Goal: Task Accomplishment & Management: Use online tool/utility

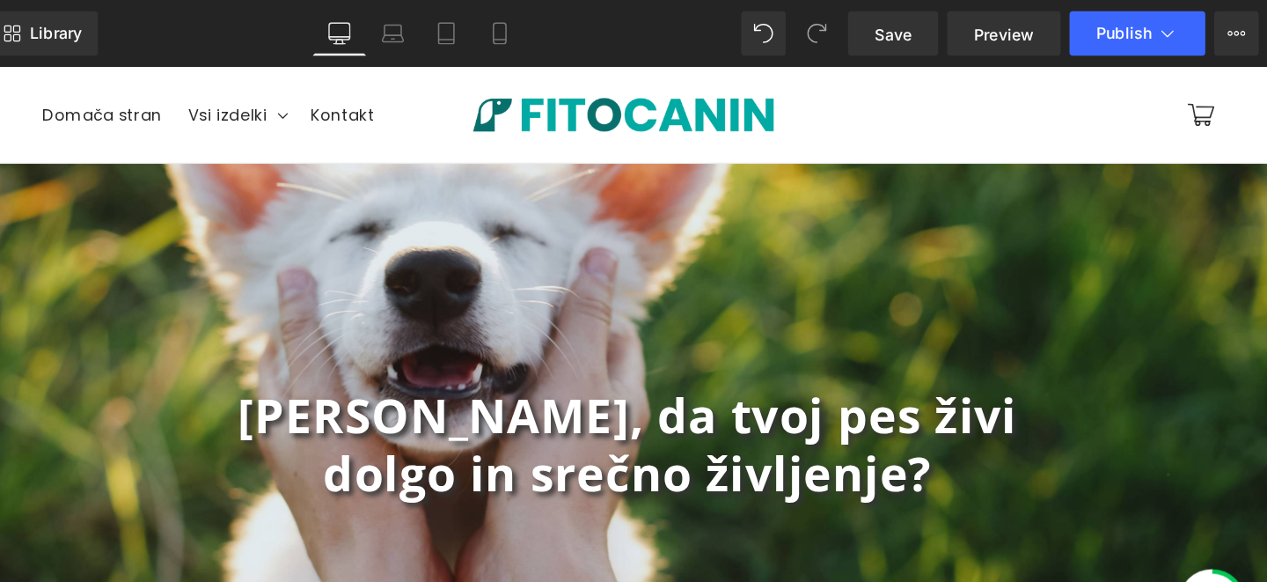
click at [1151, 5] on div "Library Desktop Desktop Laptop Tablet Mobile Save Preview Publish Scheduled Vie…" at bounding box center [761, 26] width 1012 height 53
click at [1151, 19] on span "Publish" at bounding box center [1154, 26] width 44 height 14
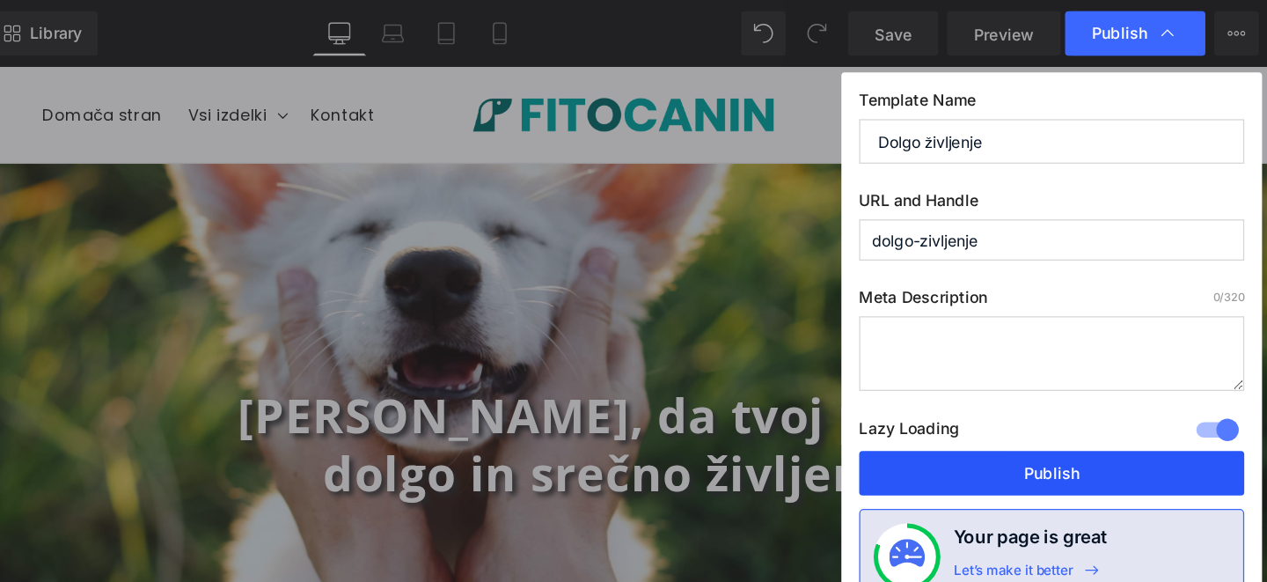
click at [1078, 365] on button "Publish" at bounding box center [1096, 373] width 304 height 35
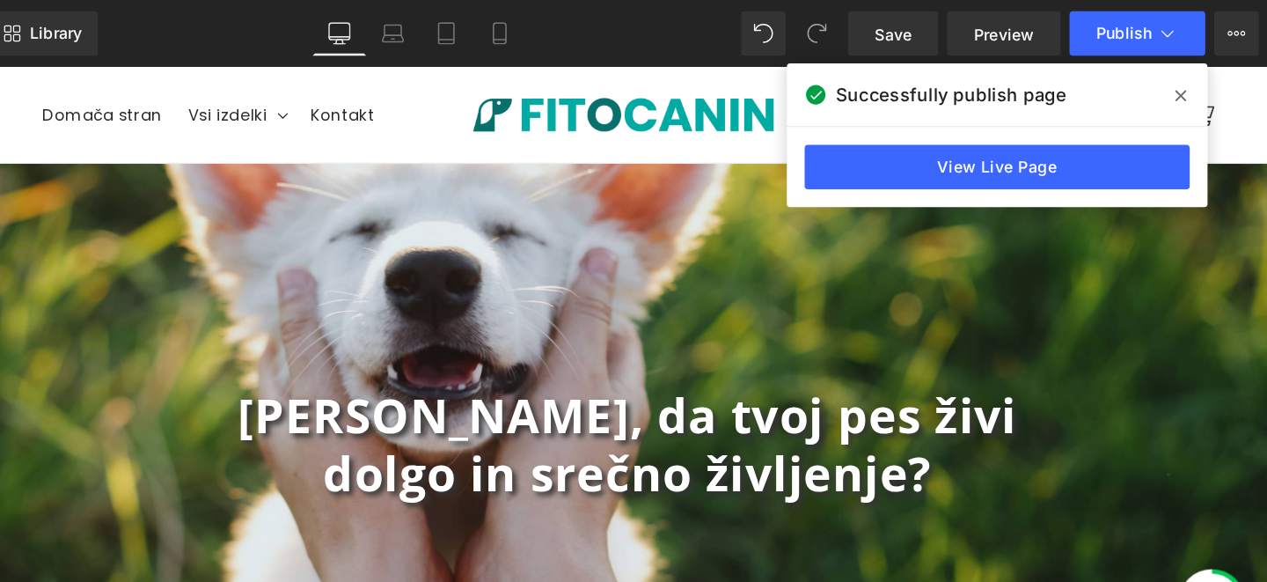
click at [1197, 72] on icon at bounding box center [1198, 76] width 9 height 14
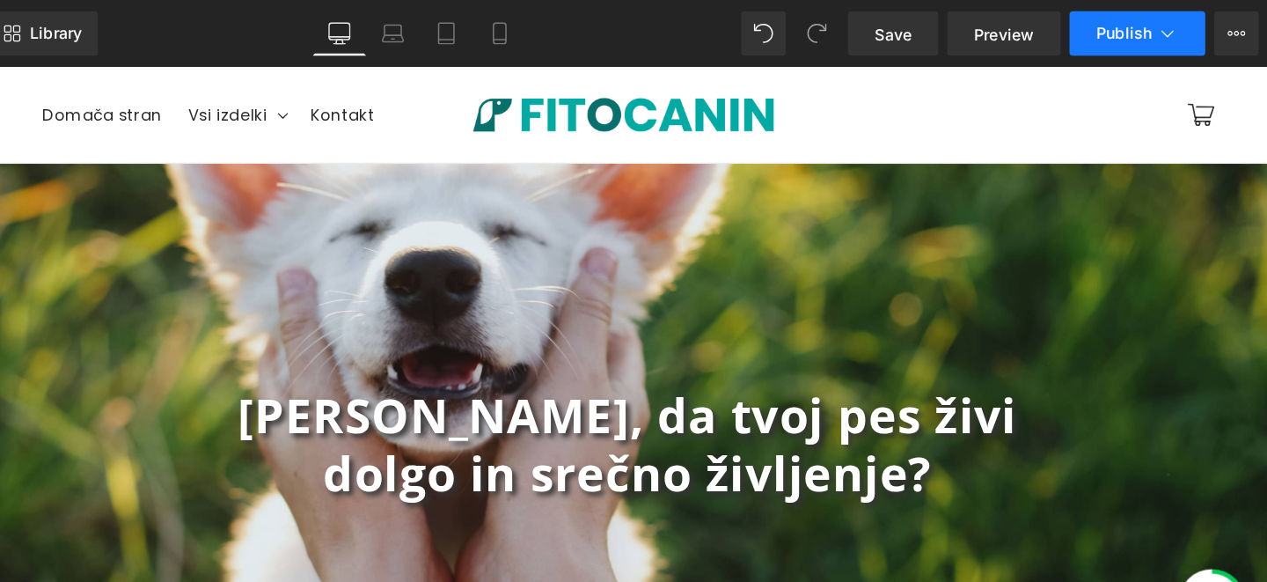
click at [1166, 37] on button "Publish" at bounding box center [1163, 26] width 107 height 35
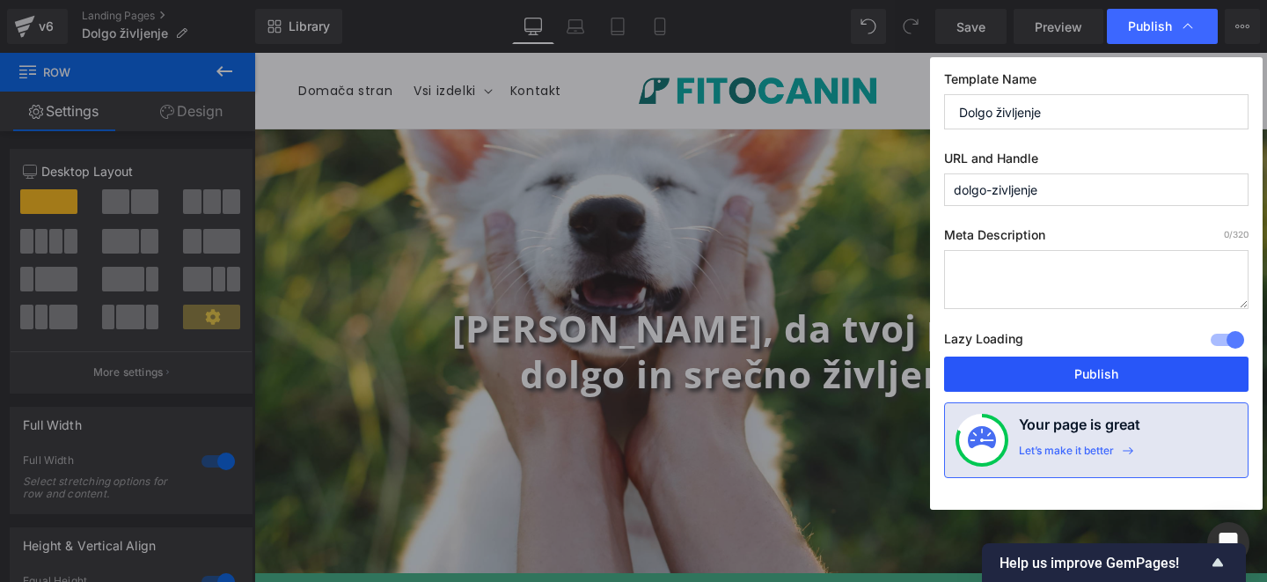
click at [1101, 371] on button "Publish" at bounding box center [1096, 373] width 304 height 35
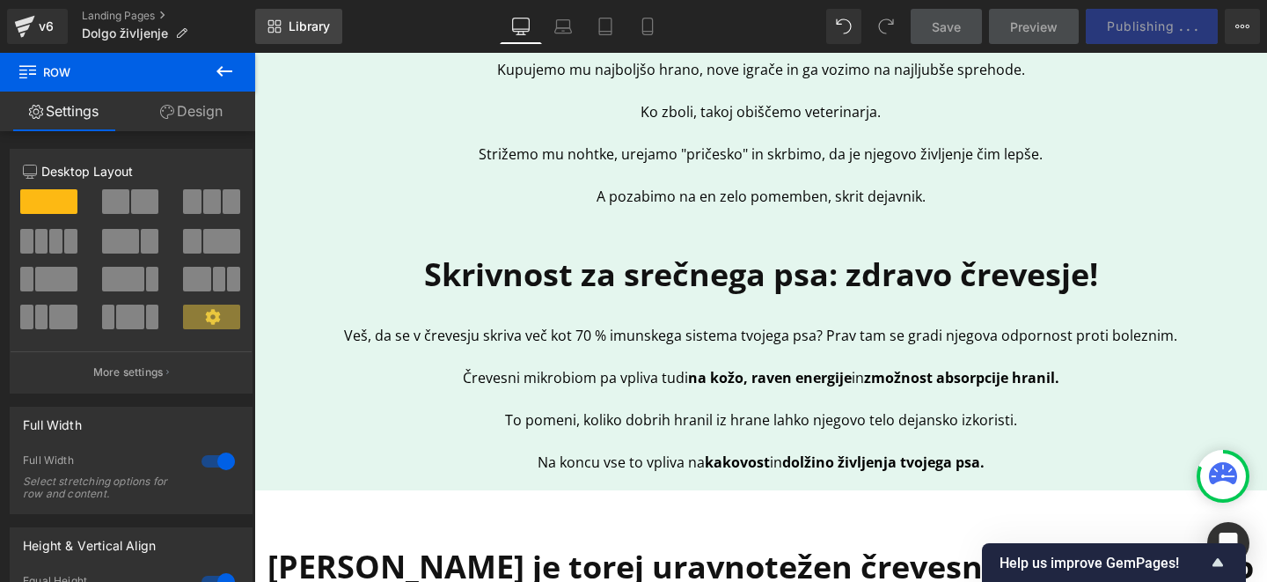
scroll to position [366, 0]
